Goal: Information Seeking & Learning: Learn about a topic

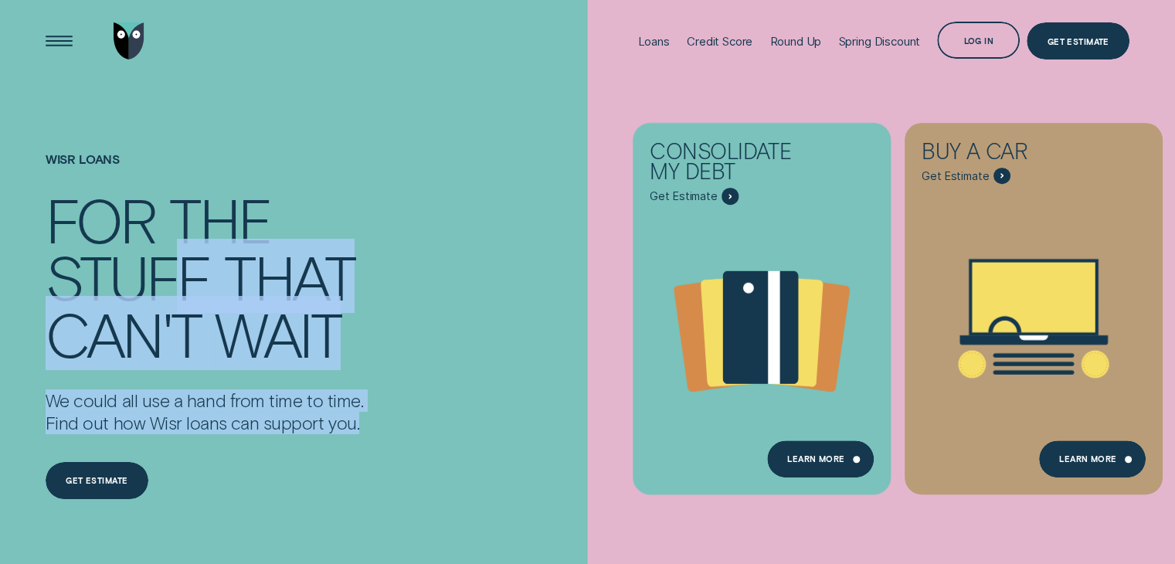
drag, startPoint x: 218, startPoint y: 304, endPoint x: 403, endPoint y: 432, distance: 225.4
click at [403, 432] on div "Wisr loans For the stuff that can't wait We could all use a hand from time to t…" at bounding box center [274, 350] width 470 height 535
click at [405, 429] on div "Wisr loans For the stuff that can't wait We could all use a hand from time to t…" at bounding box center [274, 350] width 470 height 535
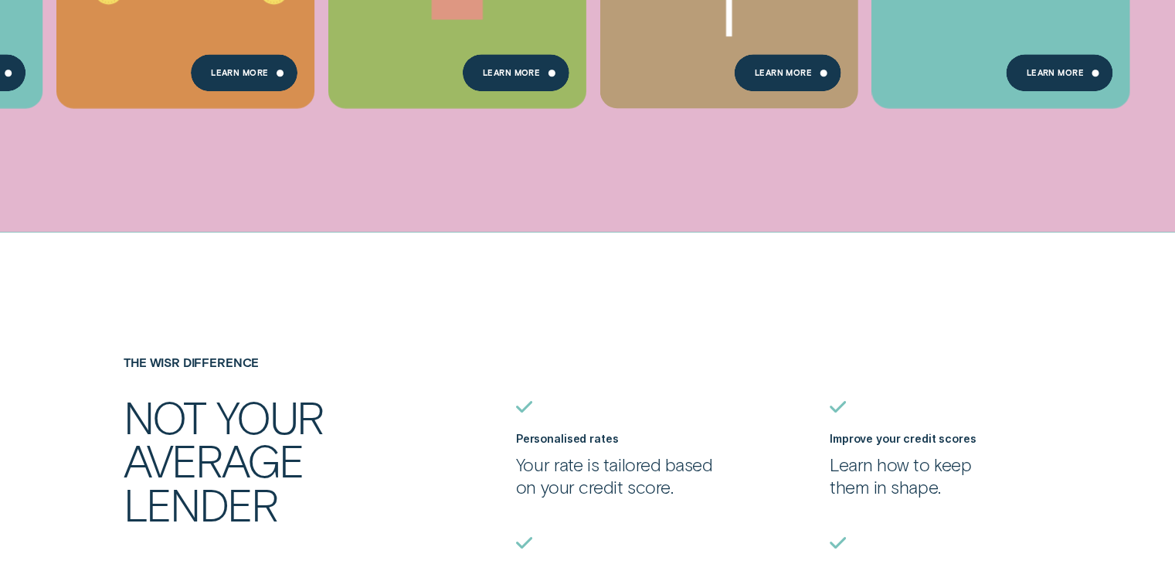
scroll to position [1236, 0]
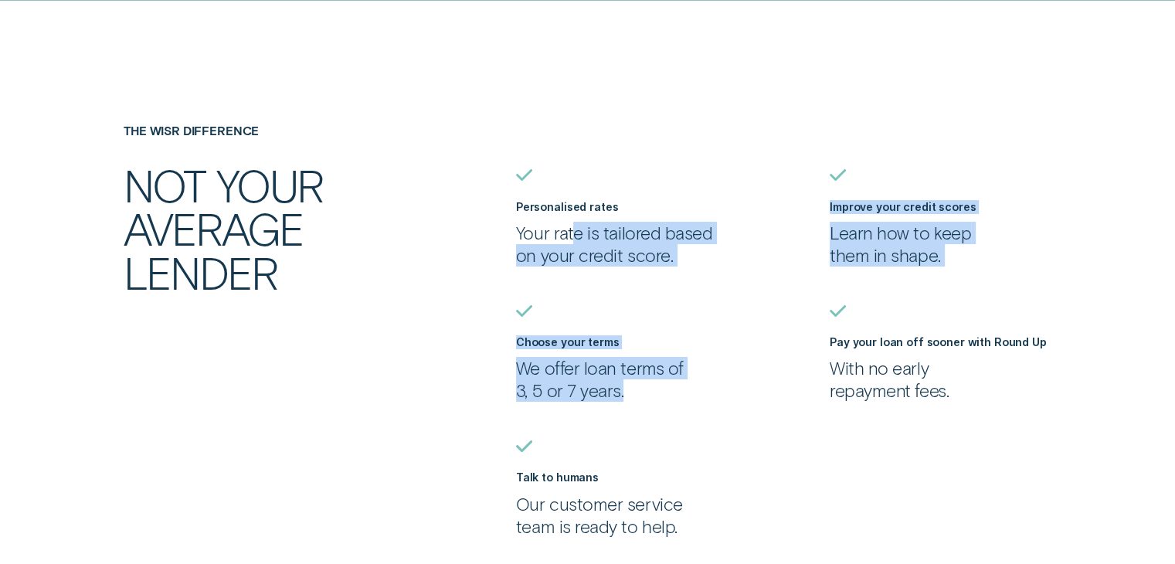
drag, startPoint x: 574, startPoint y: 239, endPoint x: 635, endPoint y: 405, distance: 177.6
click at [635, 405] on ul "Personalised rates Your rate is tailored based on your credit score. Improve yo…" at bounding box center [822, 353] width 627 height 368
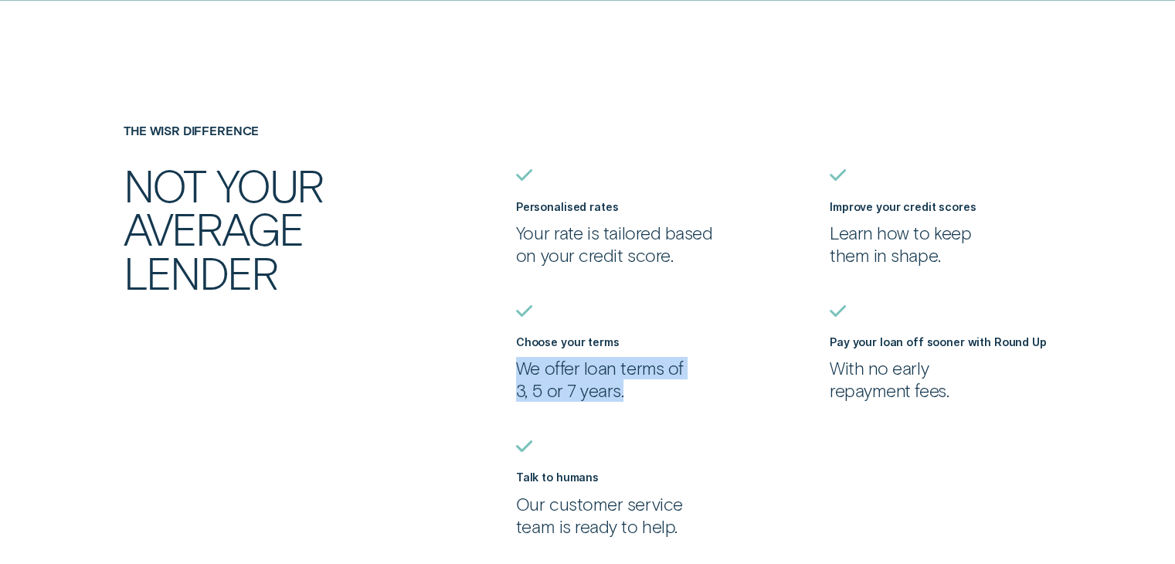
drag, startPoint x: 638, startPoint y: 399, endPoint x: 503, endPoint y: 362, distance: 140.0
click at [503, 362] on div "The Wisr Difference Not your average lender Personalised rates Your rate is tai…" at bounding box center [588, 331] width 1098 height 414
click at [599, 385] on p "We offer loan terms of 3, 5 or 7 years." at bounding box center [627, 379] width 222 height 45
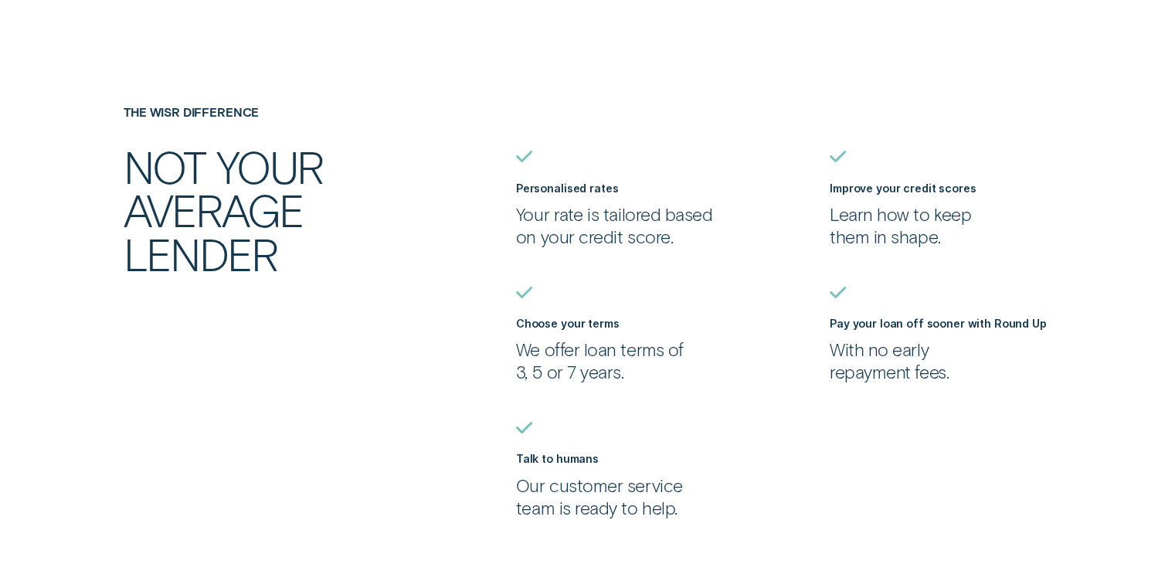
scroll to position [1313, 0]
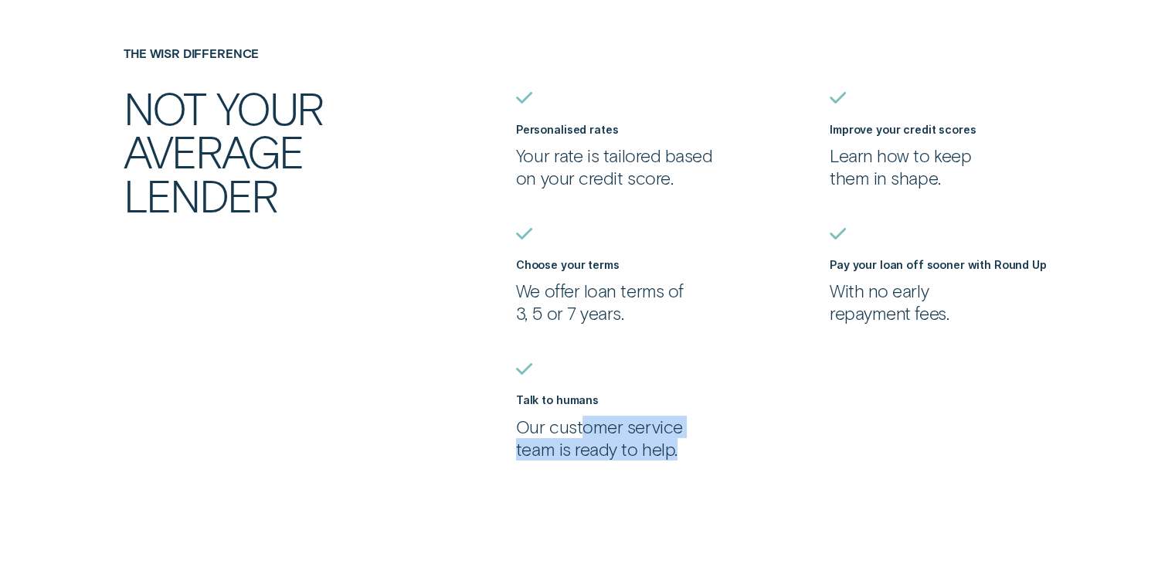
drag, startPoint x: 575, startPoint y: 435, endPoint x: 690, endPoint y: 458, distance: 116.6
click at [690, 458] on p "Our customer service team is ready to help." at bounding box center [627, 438] width 222 height 45
click at [658, 437] on p "Our customer service team is ready to help." at bounding box center [627, 438] width 222 height 45
click at [655, 418] on p "Our customer service team is ready to help." at bounding box center [627, 438] width 222 height 45
drag, startPoint x: 581, startPoint y: 426, endPoint x: 707, endPoint y: 464, distance: 132.4
